Goal: Information Seeking & Learning: Learn about a topic

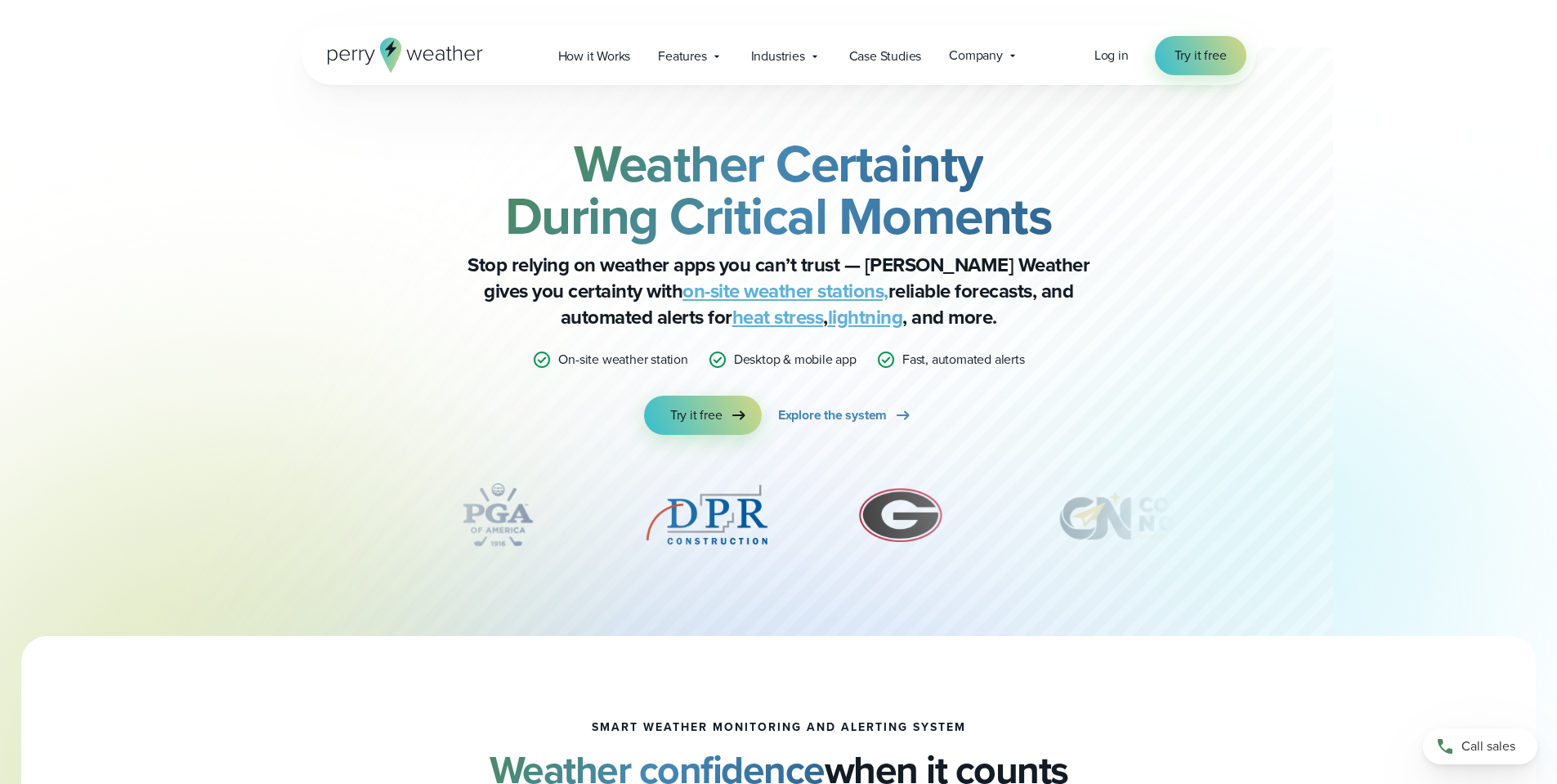
click at [682, 289] on link "on-site weather stations," at bounding box center [785, 290] width 206 height 29
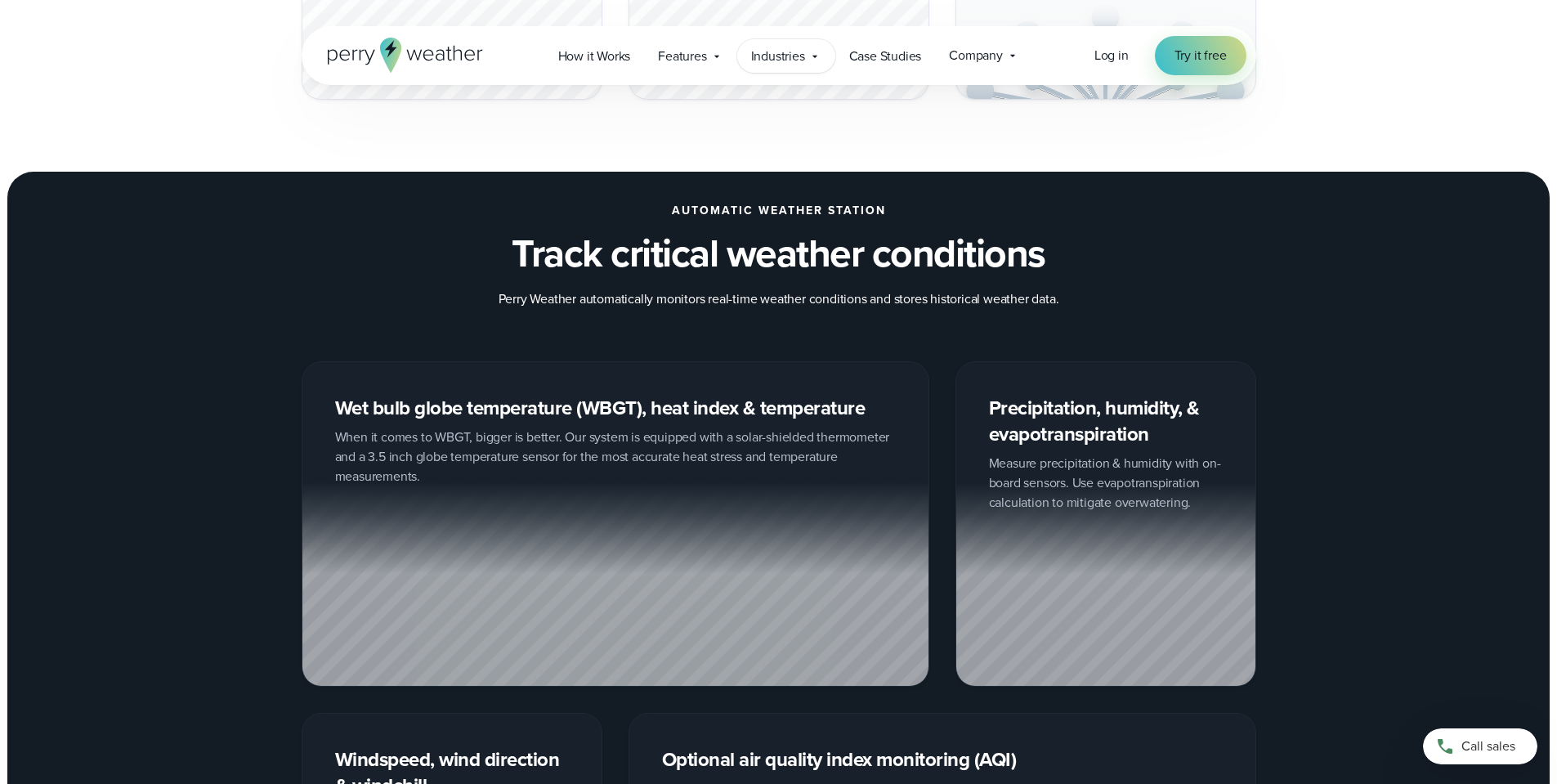
scroll to position [1798, 0]
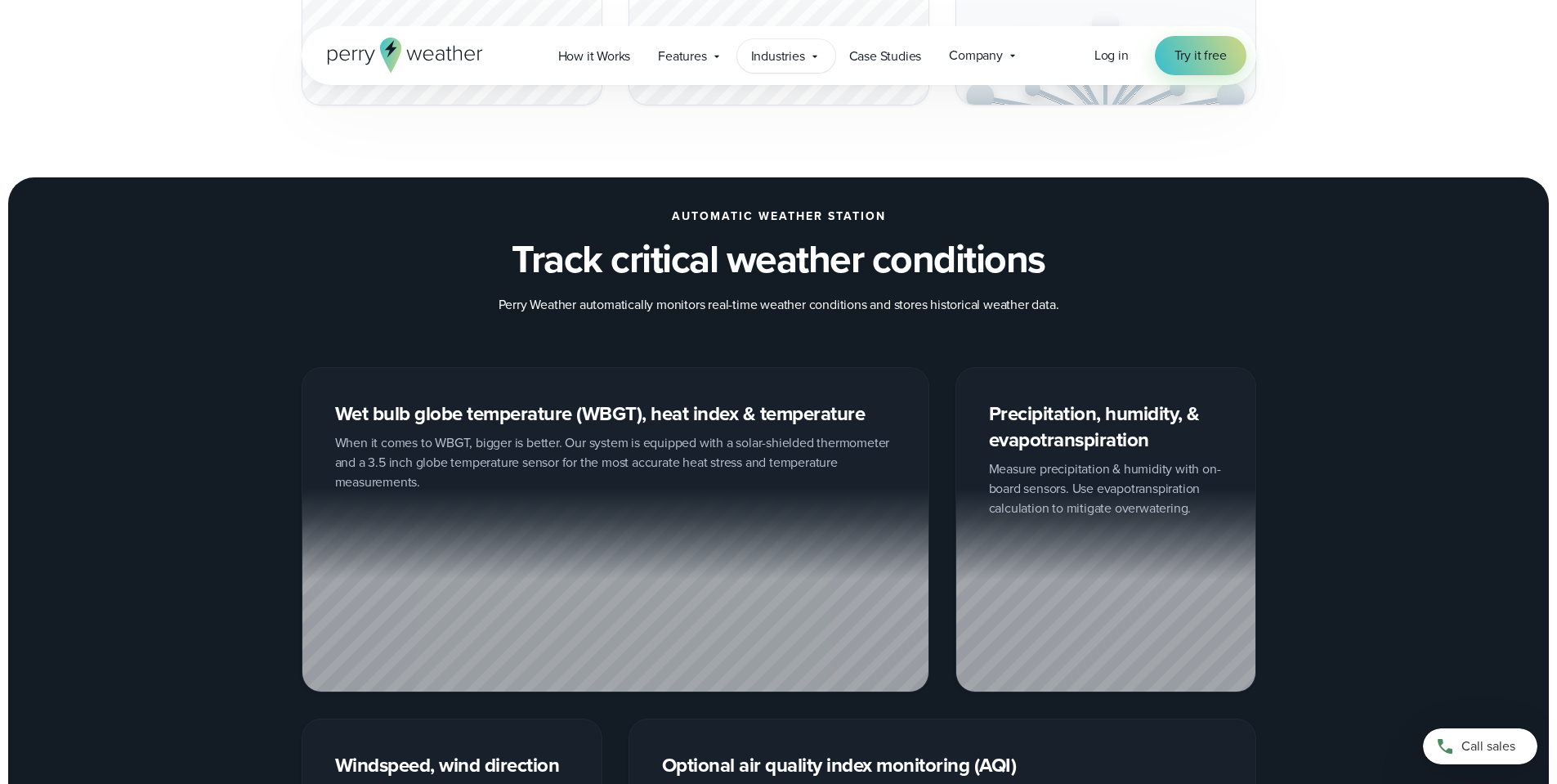
click at [791, 49] on span "Industries" at bounding box center [778, 56] width 54 height 20
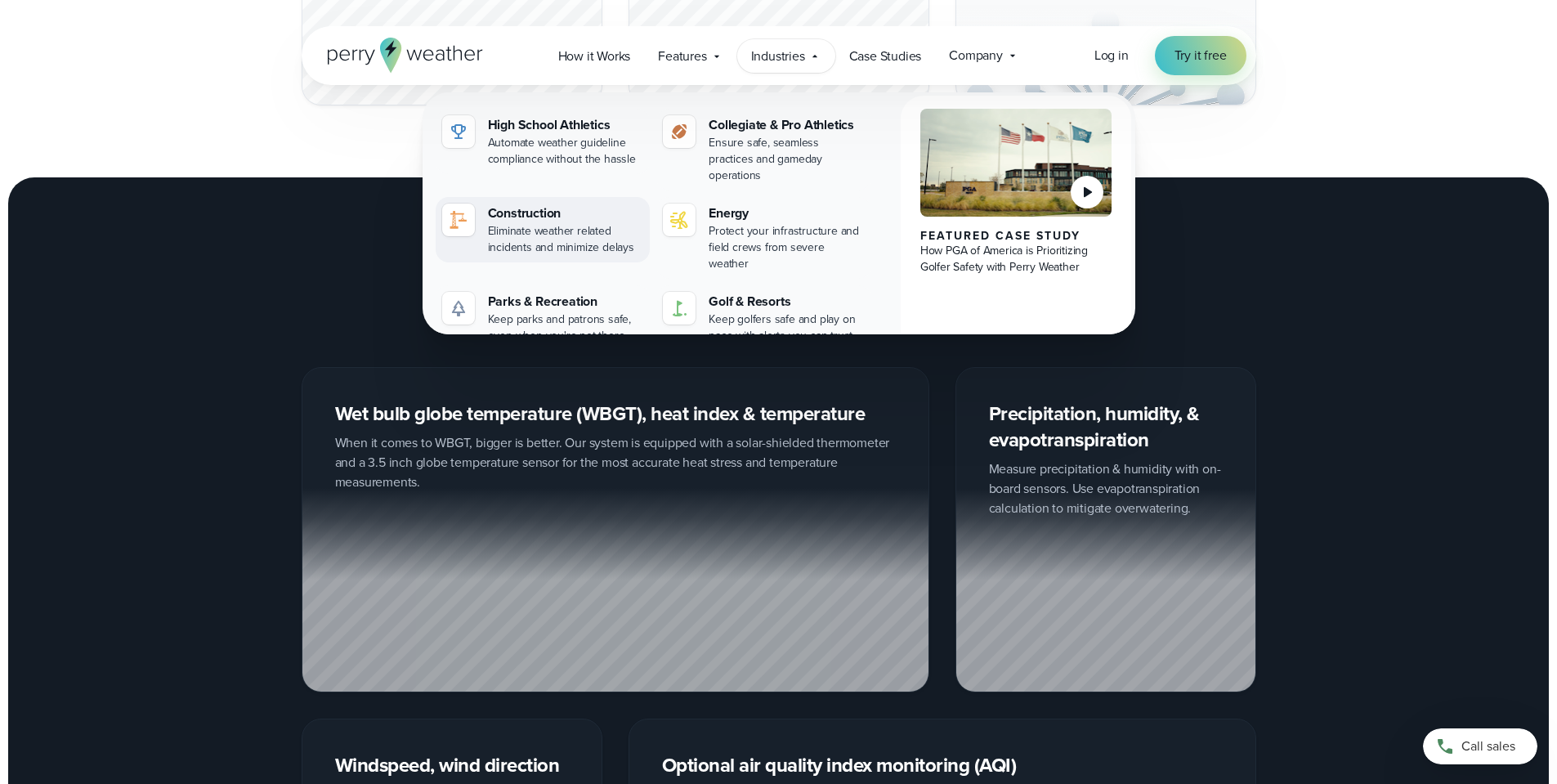
click at [516, 204] on div "Construction" at bounding box center [566, 213] width 156 height 20
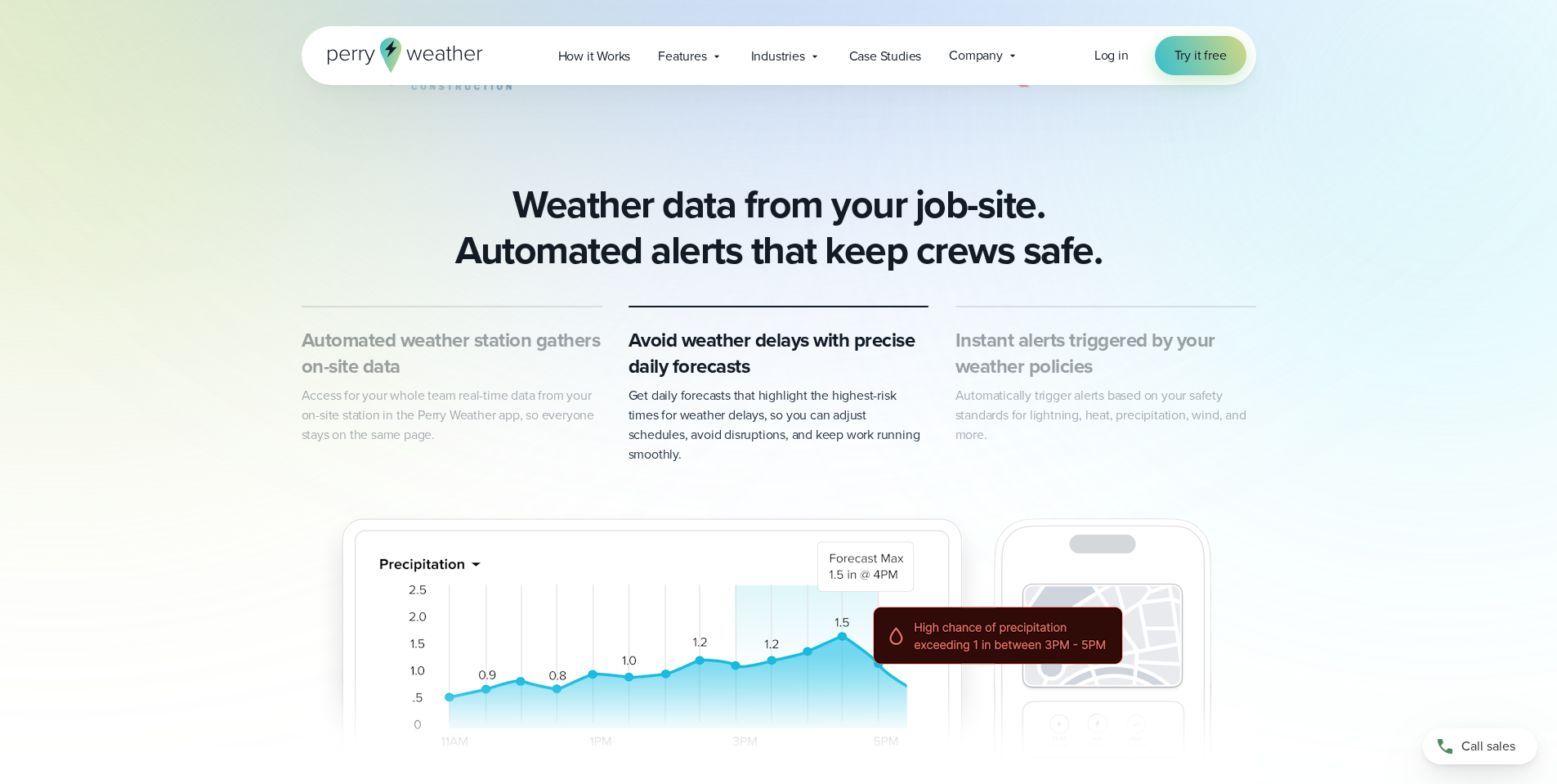
scroll to position [490, 0]
